Goal: Transaction & Acquisition: Purchase product/service

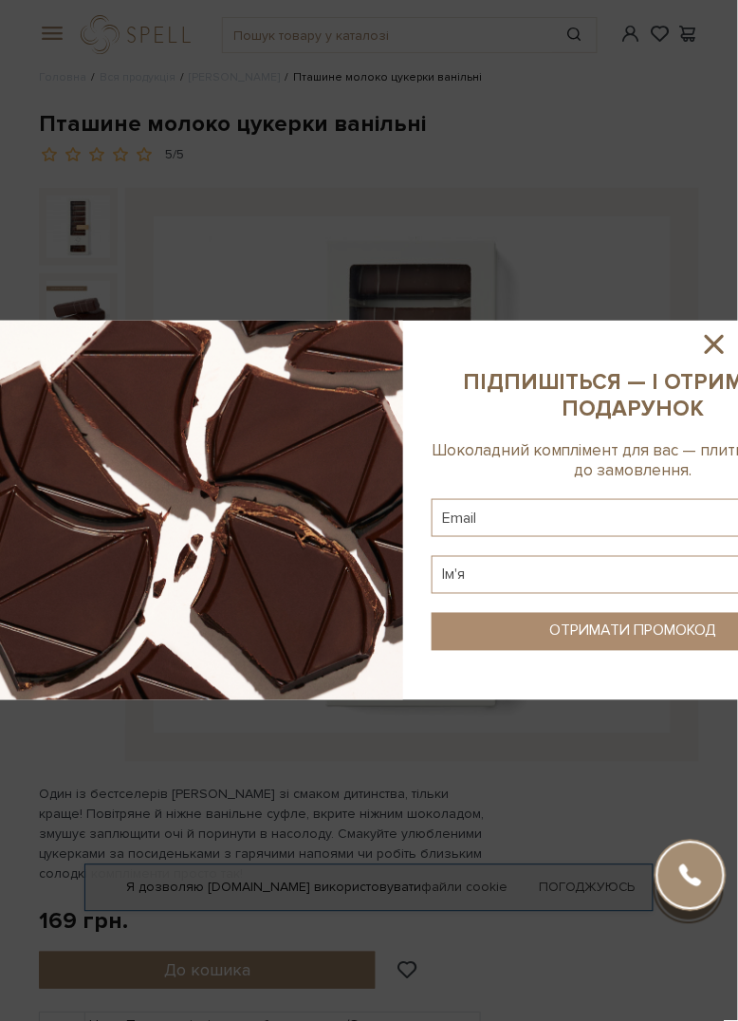
click at [703, 361] on icon at bounding box center [715, 344] width 32 height 32
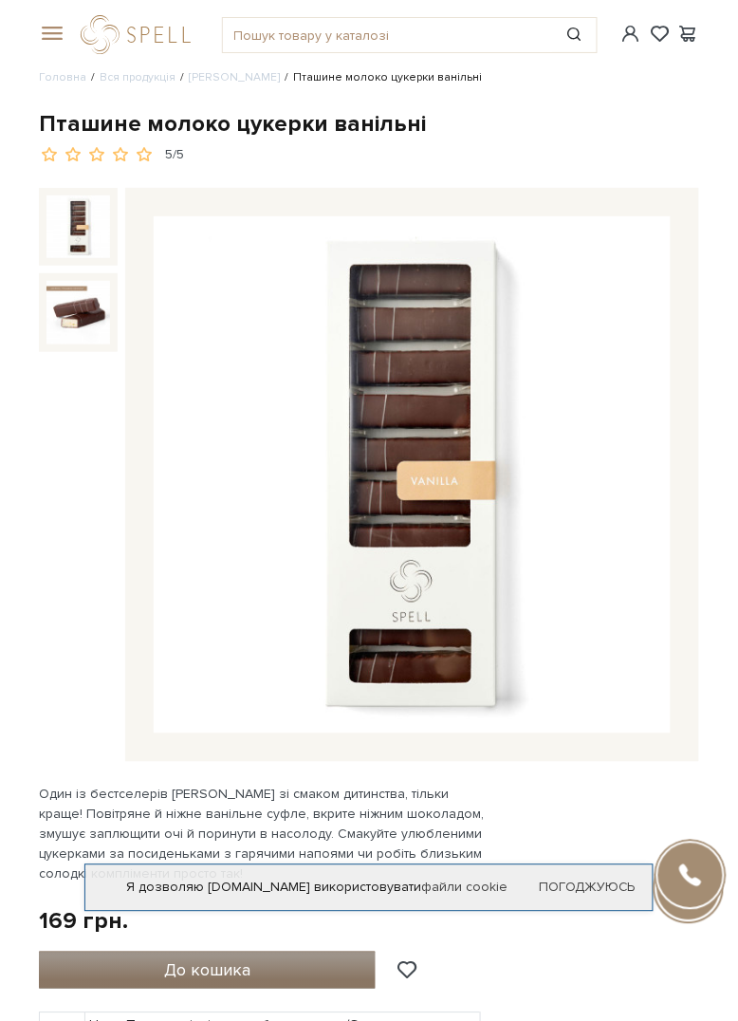
click at [123, 977] on button "До кошика" at bounding box center [207, 971] width 337 height 38
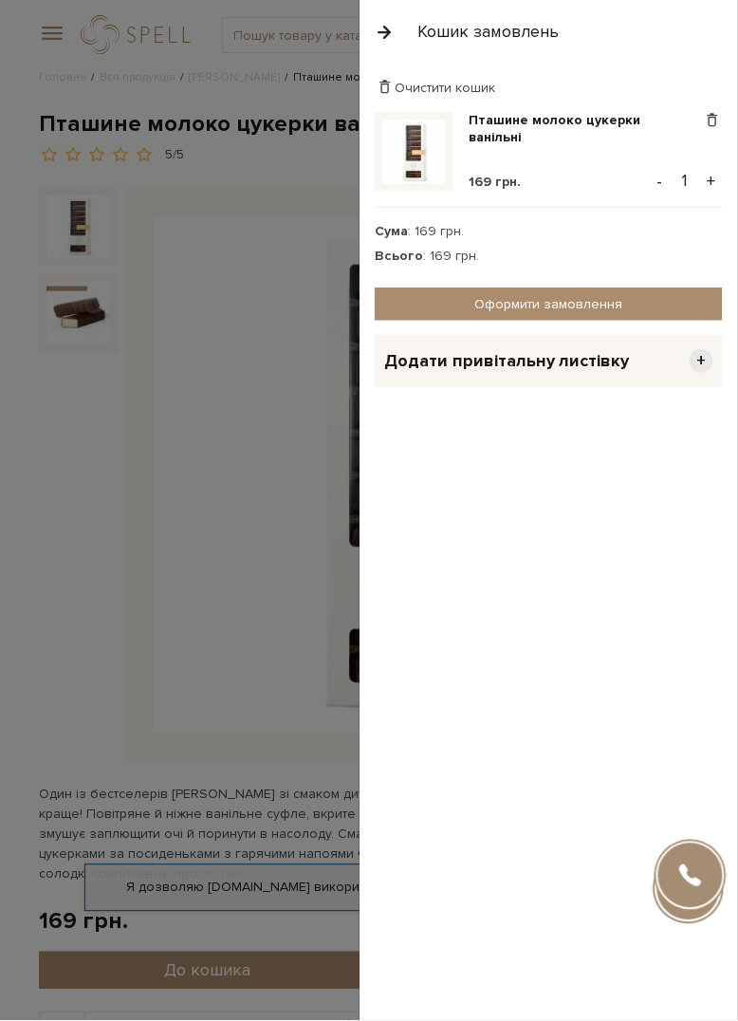
click at [75, 518] on div at bounding box center [369, 510] width 738 height 1021
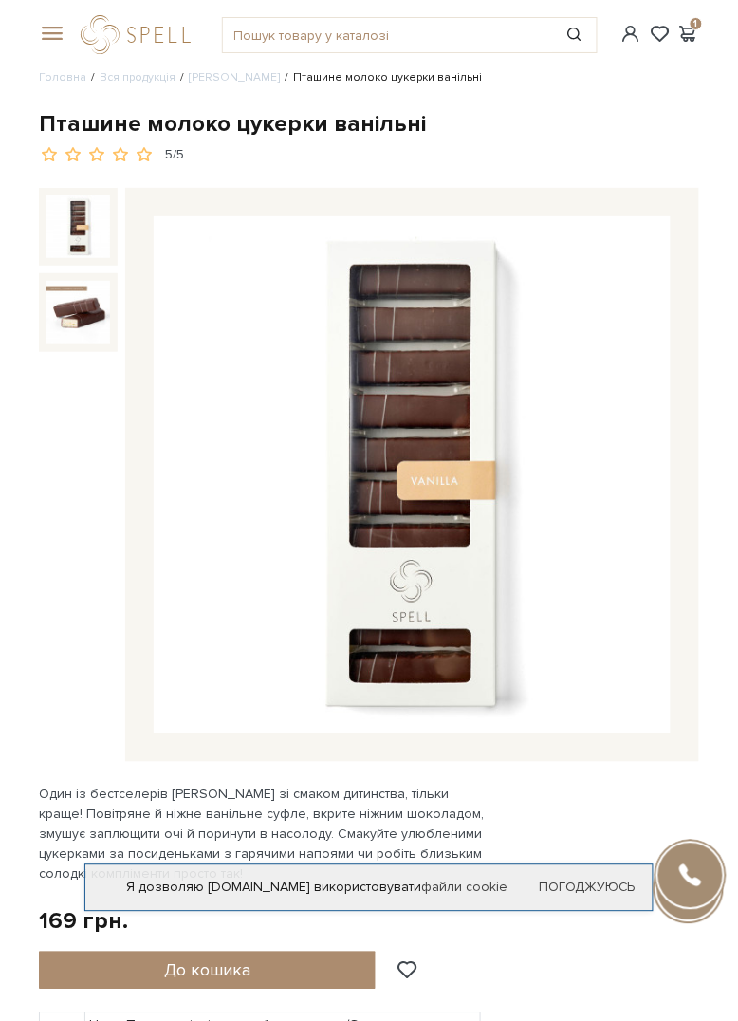
click at [49, 28] on span at bounding box center [48, 34] width 19 height 17
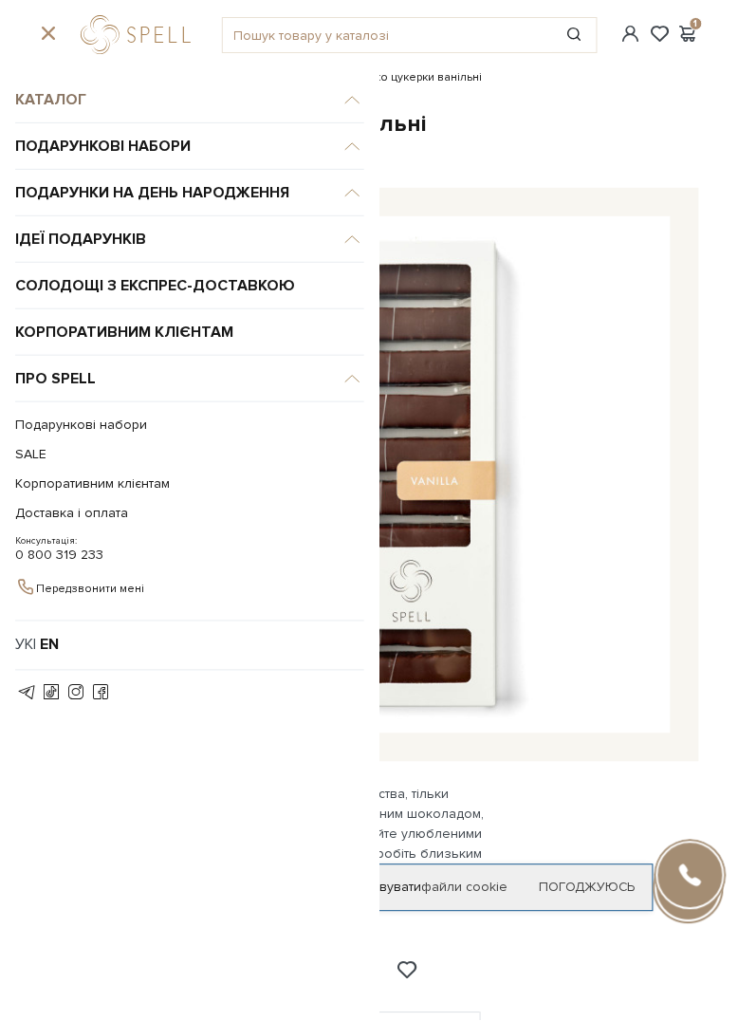
click at [38, 106] on span "Каталог" at bounding box center [189, 100] width 349 height 47
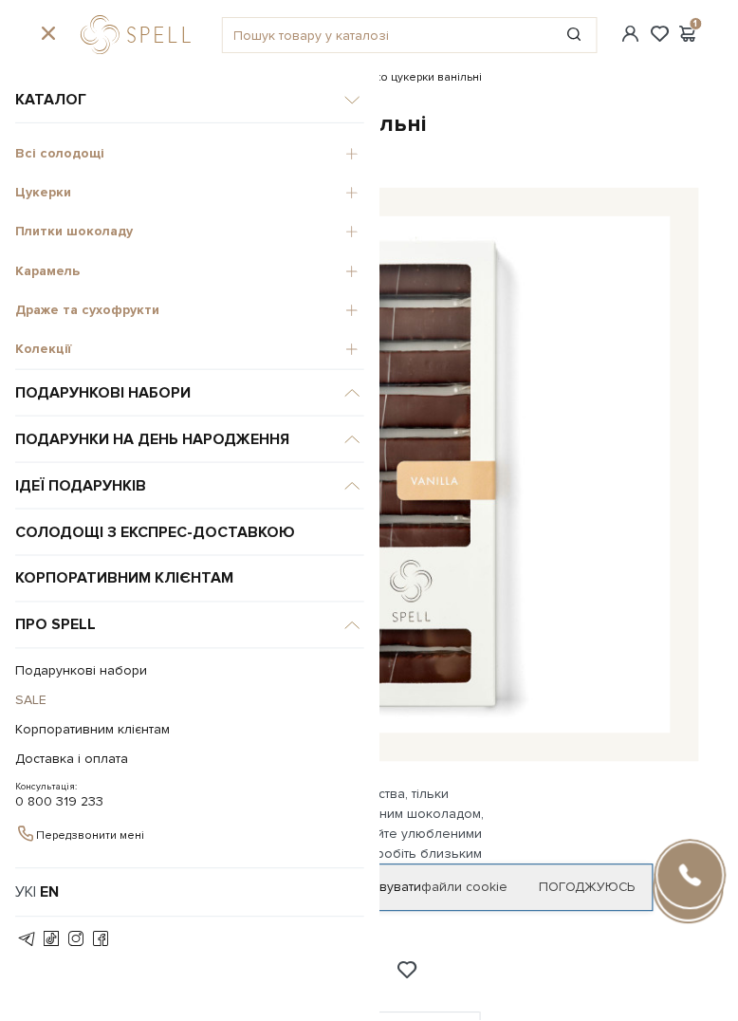
click at [28, 706] on link "SALE" at bounding box center [185, 700] width 340 height 29
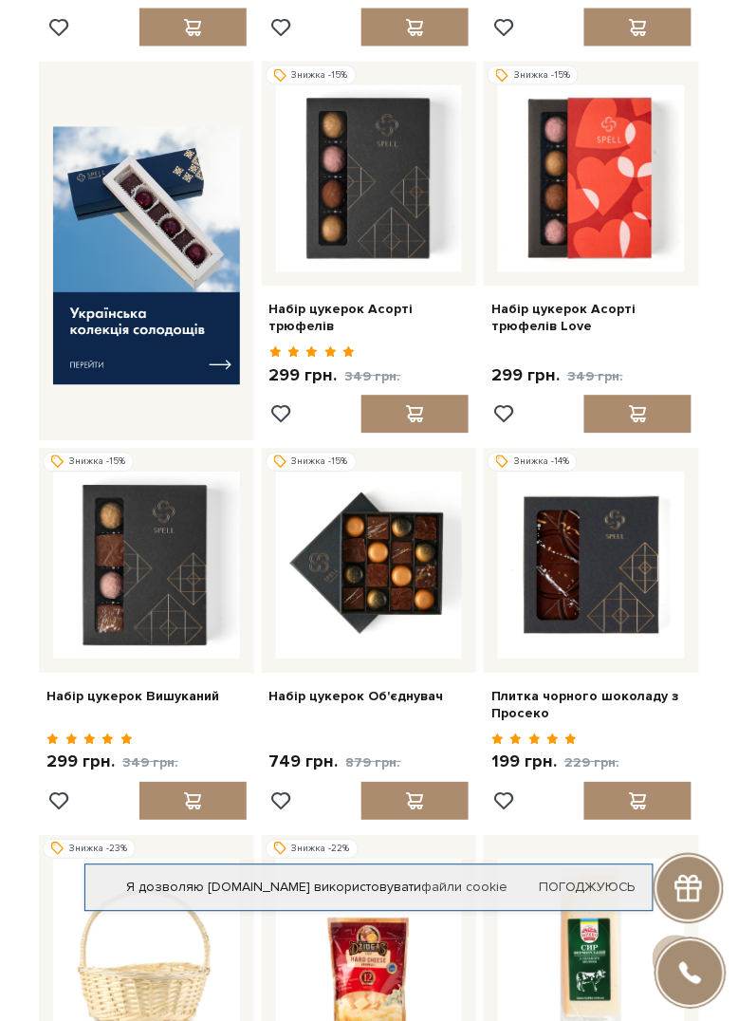
scroll to position [509, 0]
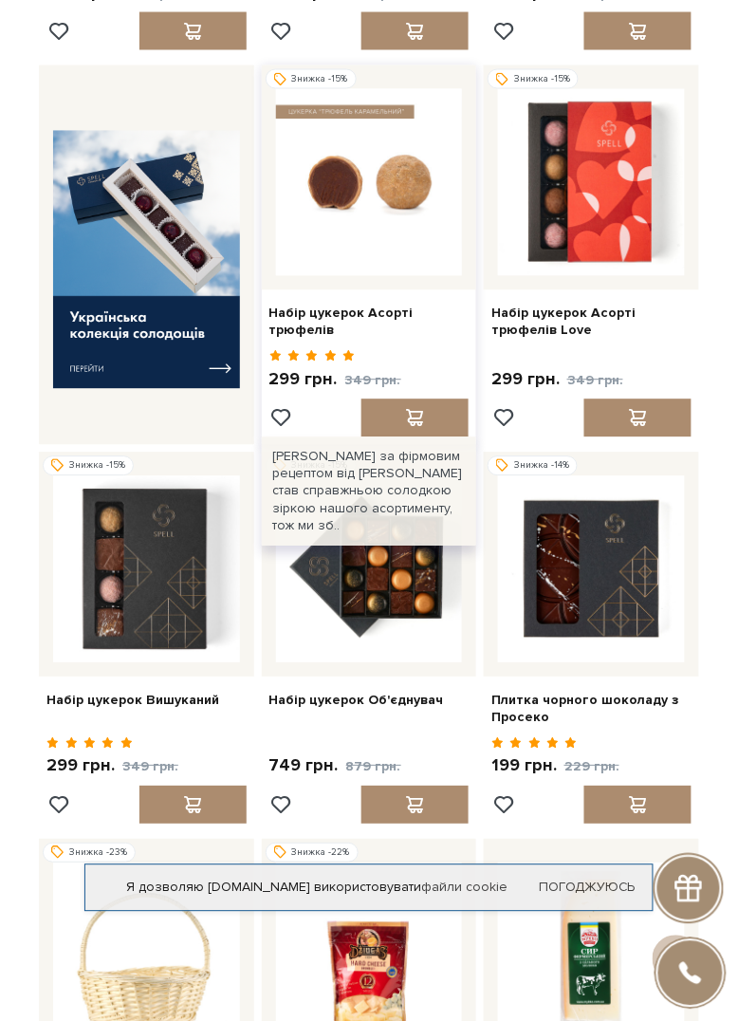
click at [393, 204] on img at bounding box center [369, 182] width 187 height 187
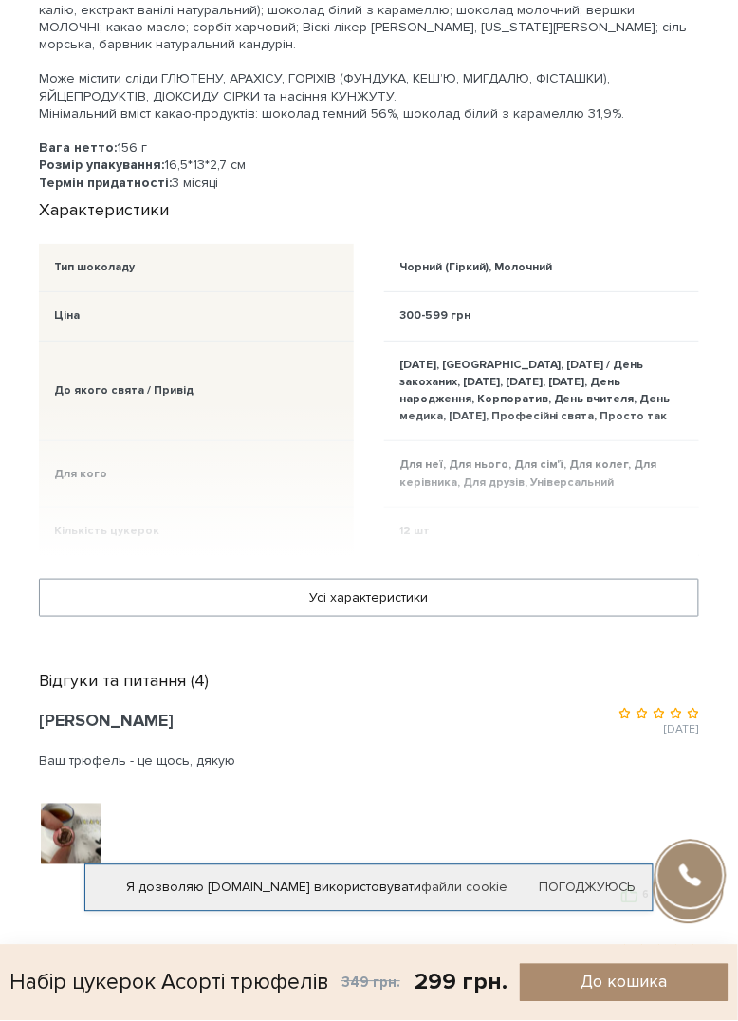
scroll to position [2085, 0]
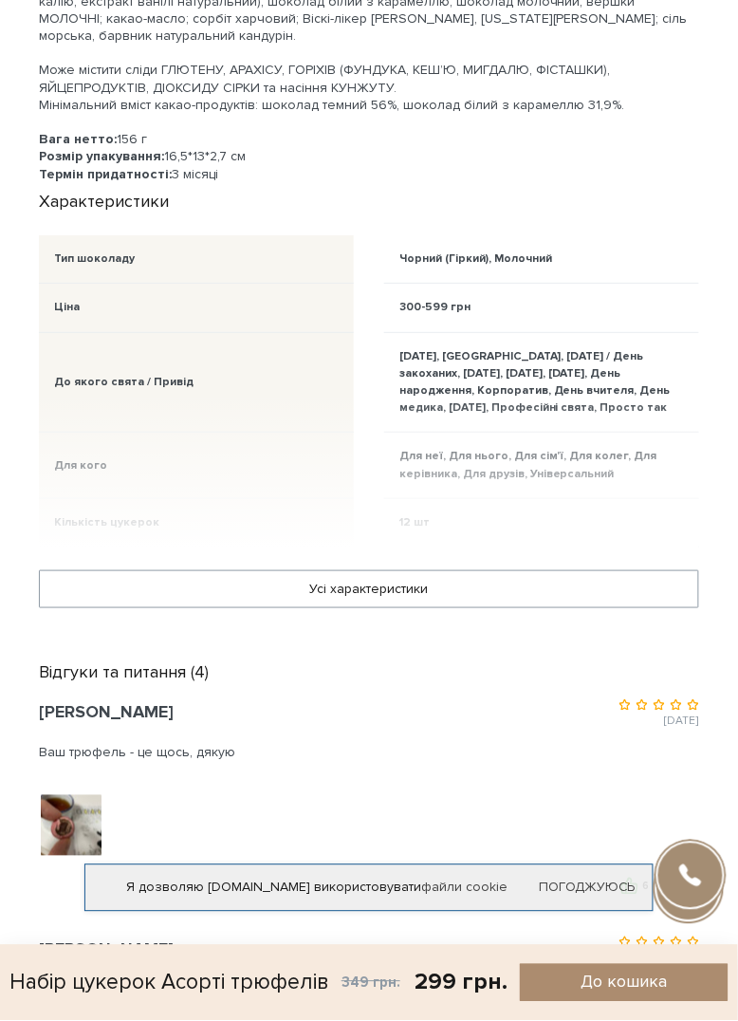
click at [62, 860] on img at bounding box center [71, 825] width 121 height 121
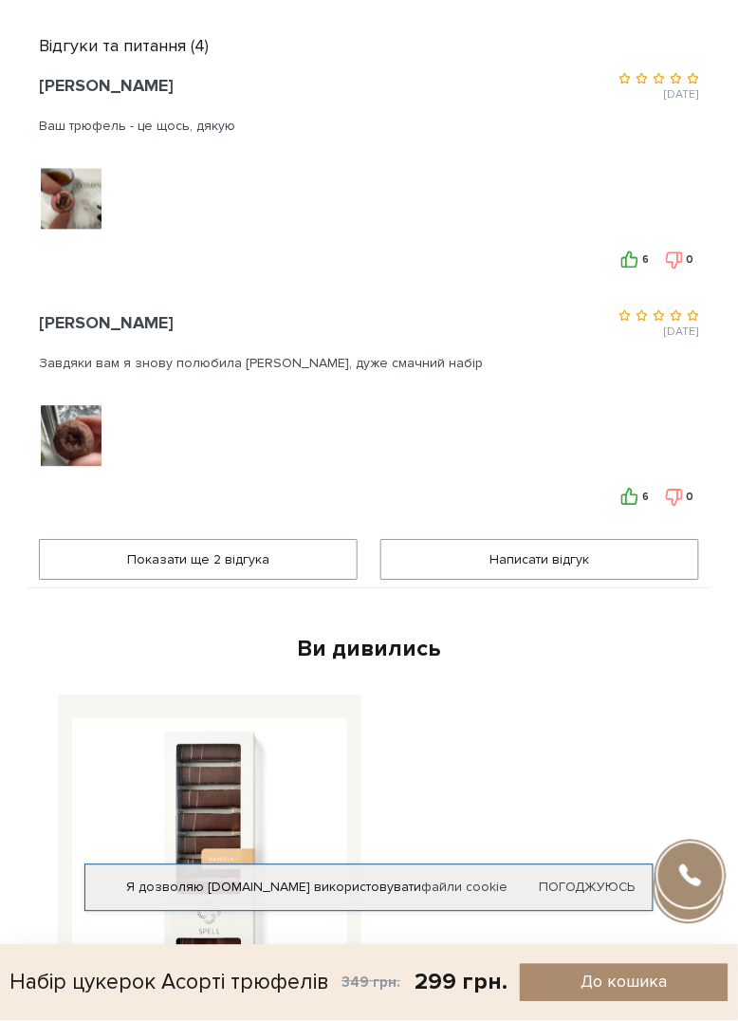
scroll to position [2717, 0]
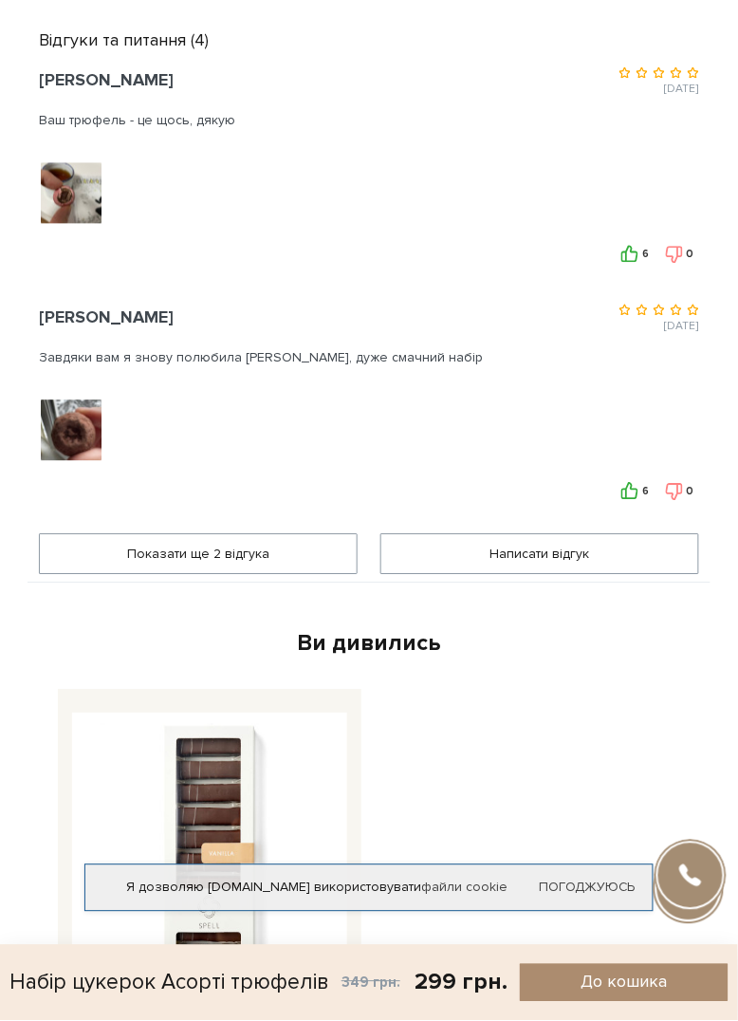
click at [65, 448] on img at bounding box center [71, 431] width 121 height 121
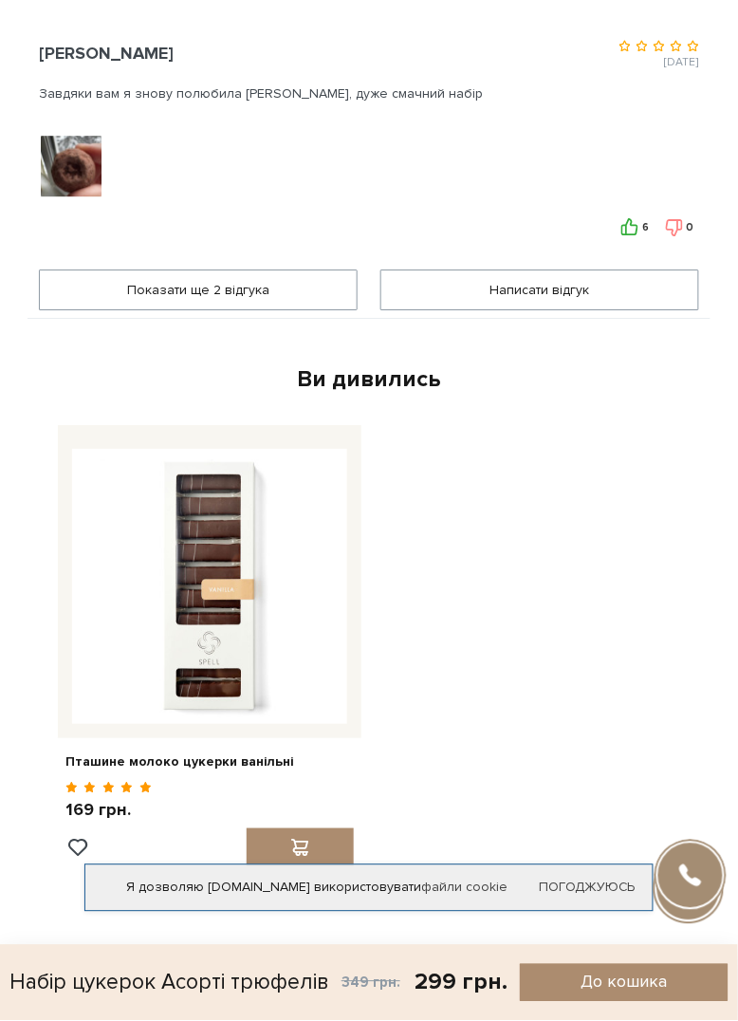
scroll to position [2988, 0]
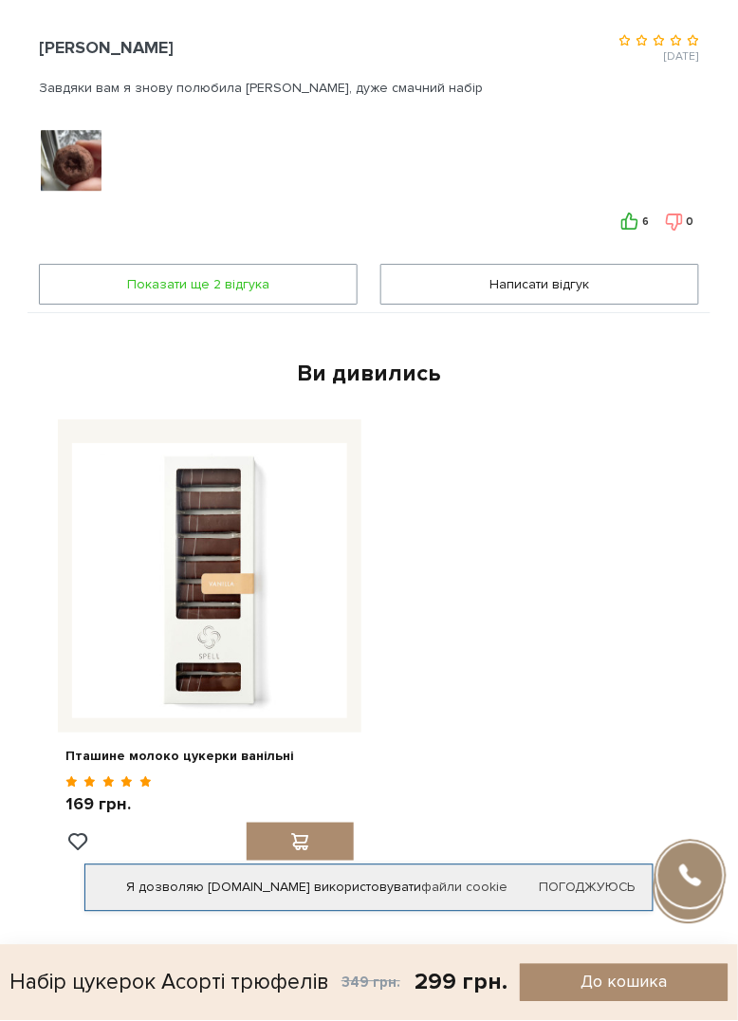
click at [144, 300] on span "Показати ще 2 вiдгука" at bounding box center [198, 284] width 294 height 39
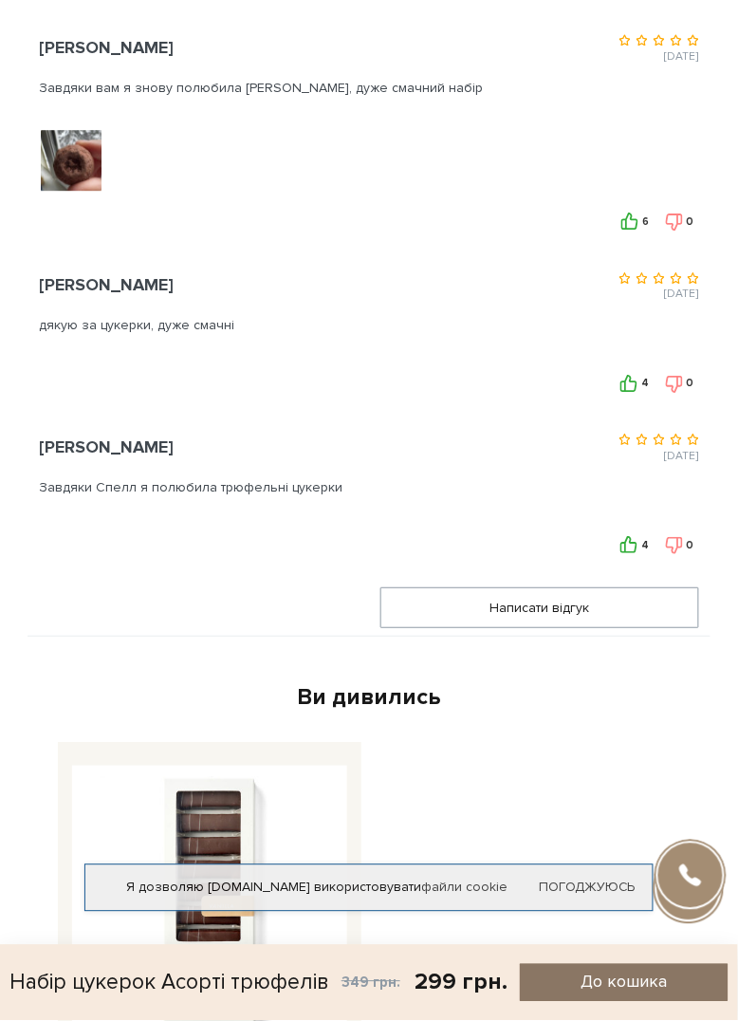
click at [582, 994] on span "До кошика" at bounding box center [624, 983] width 86 height 22
